Goal: Download file/media

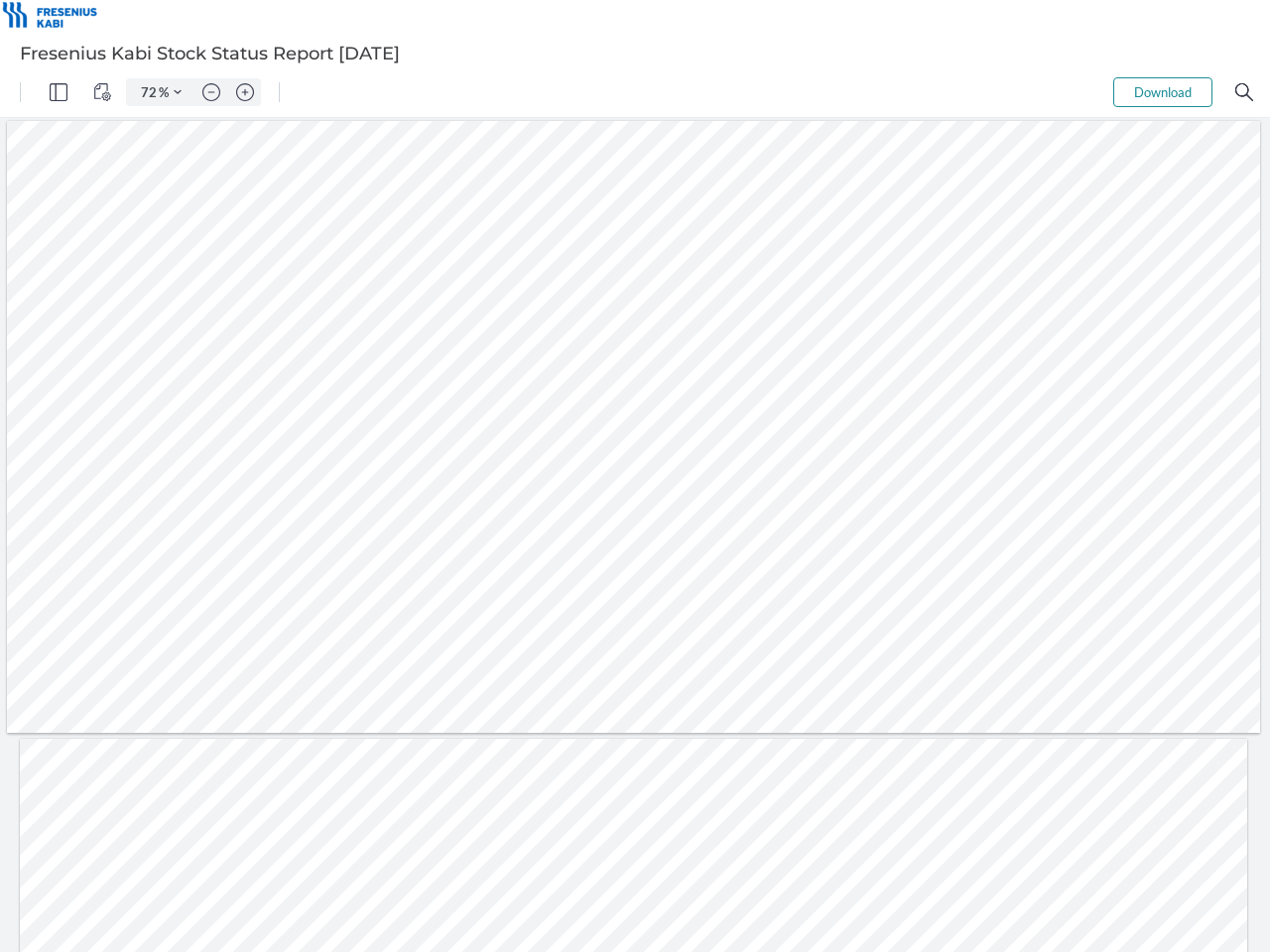
click at [59, 93] on img "Panel" at bounding box center [59, 93] width 18 height 18
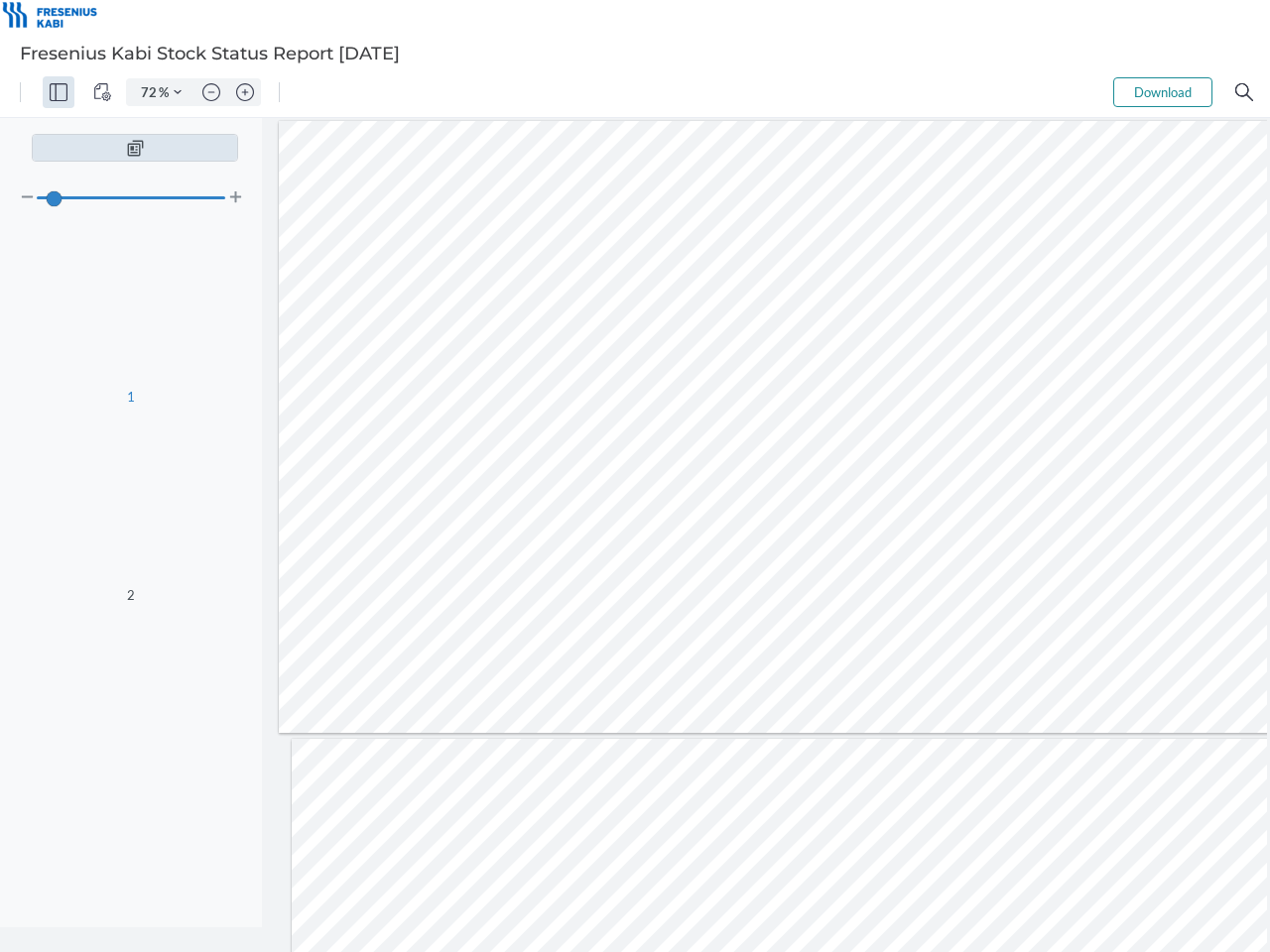
click at [103, 93] on img "View Controls" at bounding box center [103, 93] width 18 height 18
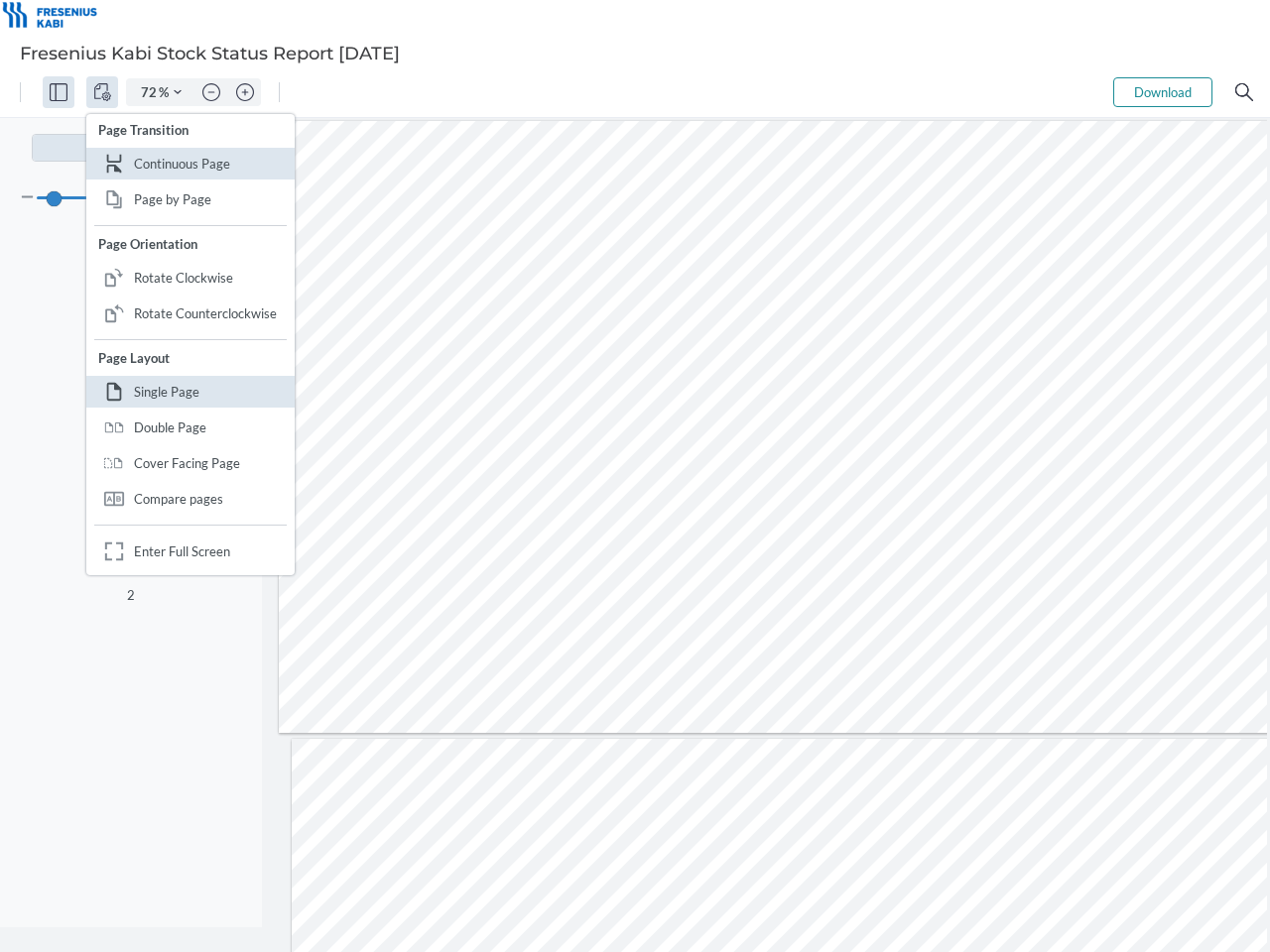
click at [149, 93] on input "72" at bounding box center [145, 93] width 28 height 18
click at [177, 93] on img "Zoom Controls" at bounding box center [177, 93] width 8 height 8
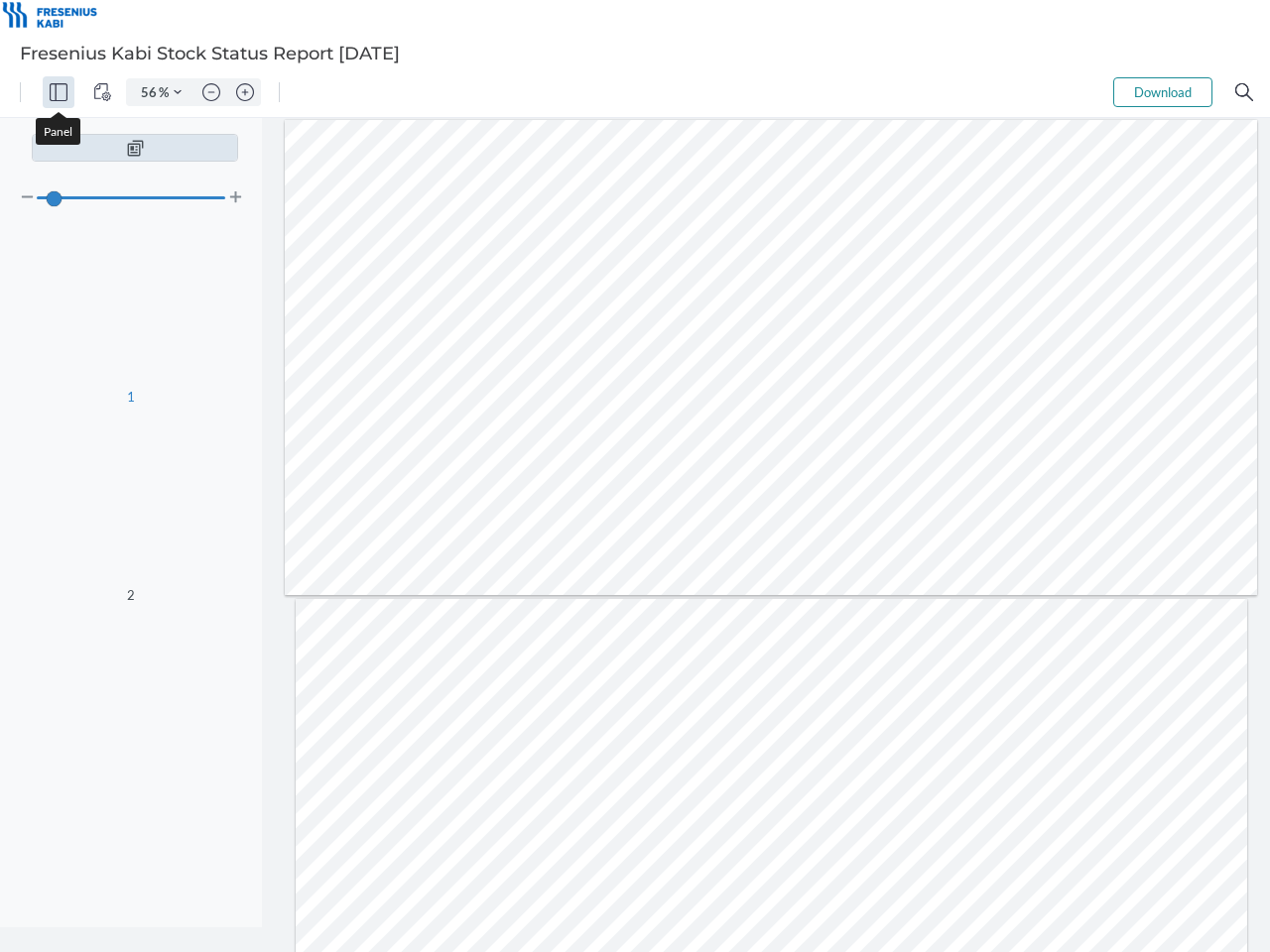
click at [211, 93] on img "Zoom out" at bounding box center [211, 93] width 18 height 18
click at [245, 93] on img "Zoom in" at bounding box center [245, 93] width 18 height 18
type input "56"
click at [1163, 93] on button "Download" at bounding box center [1163, 93] width 100 height 30
